Goal: Information Seeking & Learning: Learn about a topic

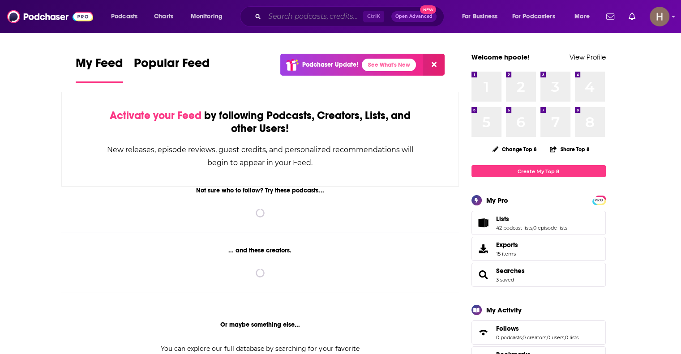
click at [343, 14] on input "Search podcasts, credits, & more..." at bounding box center [314, 16] width 99 height 14
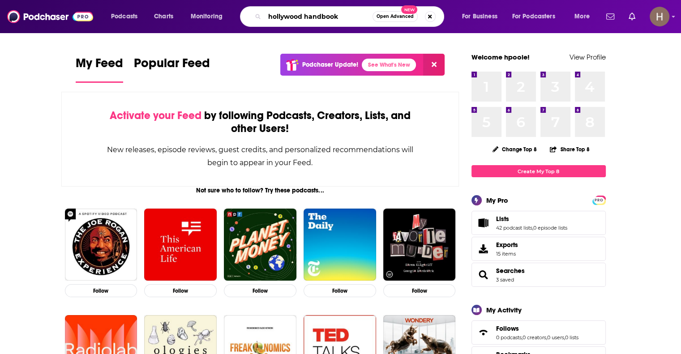
type input "hollywood handbook"
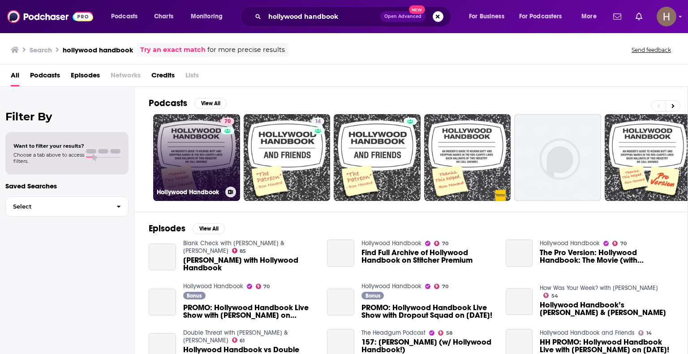
click at [211, 160] on link "70 Hollywood Handbook" at bounding box center [196, 157] width 87 height 87
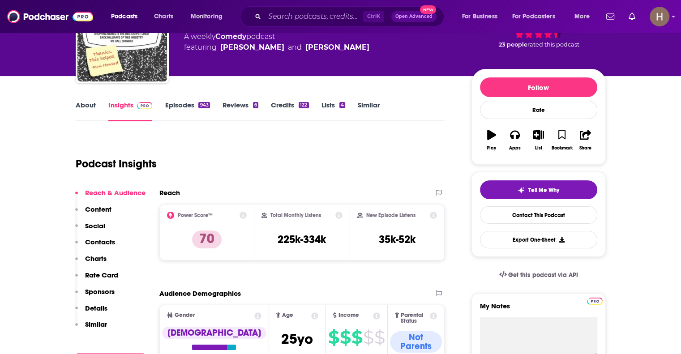
scroll to position [90, 0]
